Goal: Transaction & Acquisition: Purchase product/service

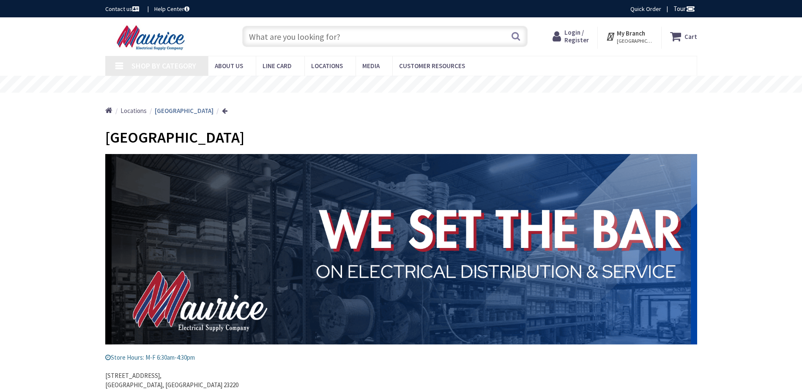
type input "[GEOGRAPHIC_DATA], [GEOGRAPHIC_DATA]"
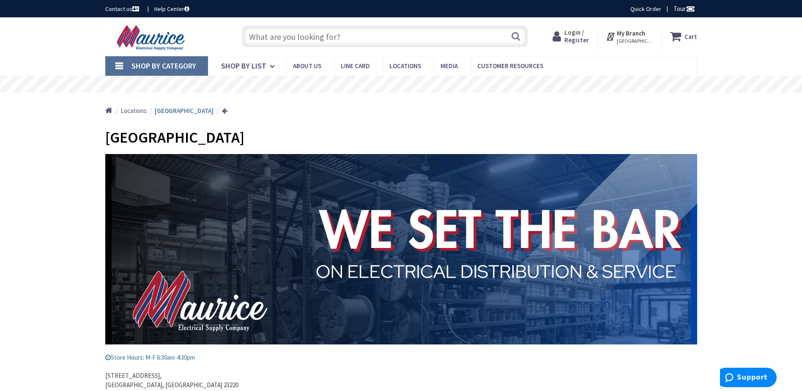
click at [574, 37] on span "Login / Register" at bounding box center [576, 36] width 25 height 16
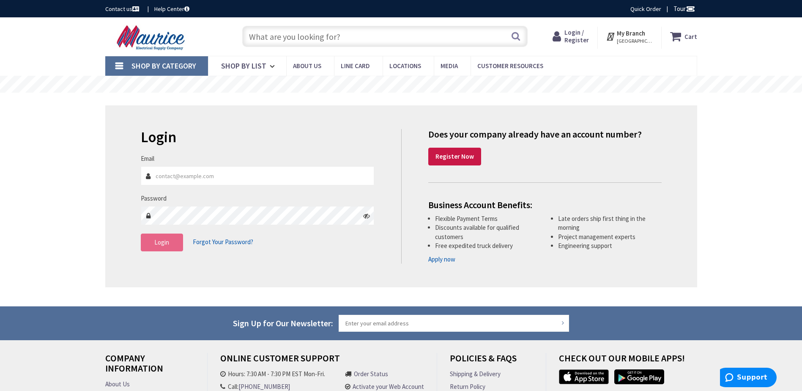
type input "[PERSON_NAME][EMAIL_ADDRESS][DOMAIN_NAME]"
click at [156, 241] on span "Login" at bounding box center [161, 242] width 15 height 8
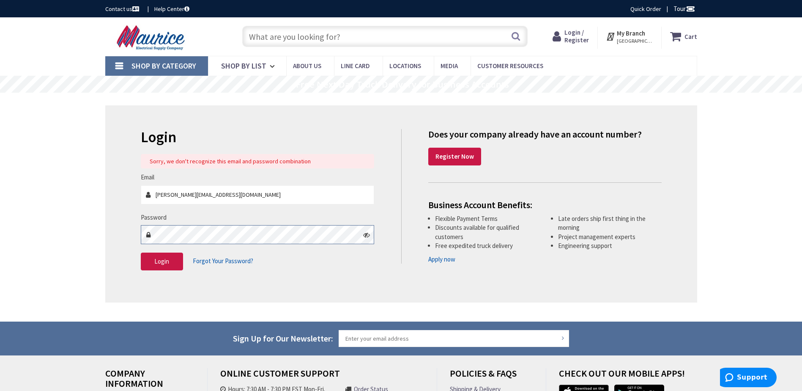
click at [136, 252] on div "Login Sorry, we don't recognize this email and password combination Email marsh…" at bounding box center [267, 204] width 267 height 150
click at [366, 237] on icon at bounding box center [366, 234] width 7 height 7
click at [146, 262] on button "Login" at bounding box center [162, 261] width 42 height 18
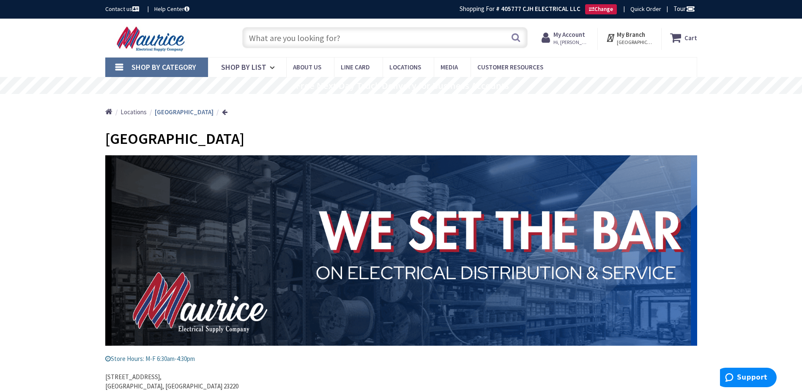
click at [349, 38] on input "text" at bounding box center [384, 37] width 285 height 21
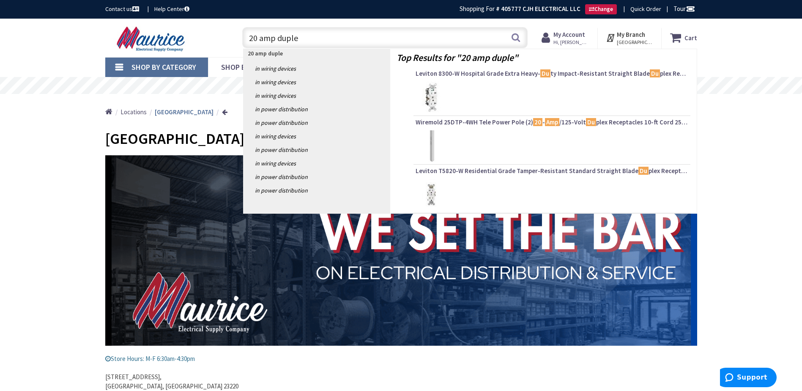
type input "20 amp duplex"
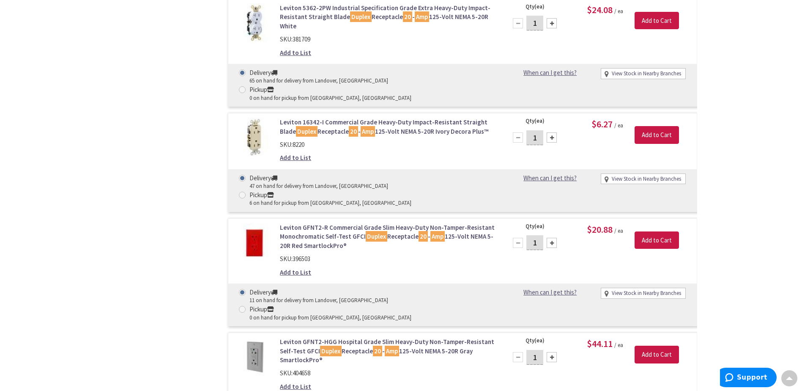
scroll to position [5962, 0]
